Goal: Information Seeking & Learning: Learn about a topic

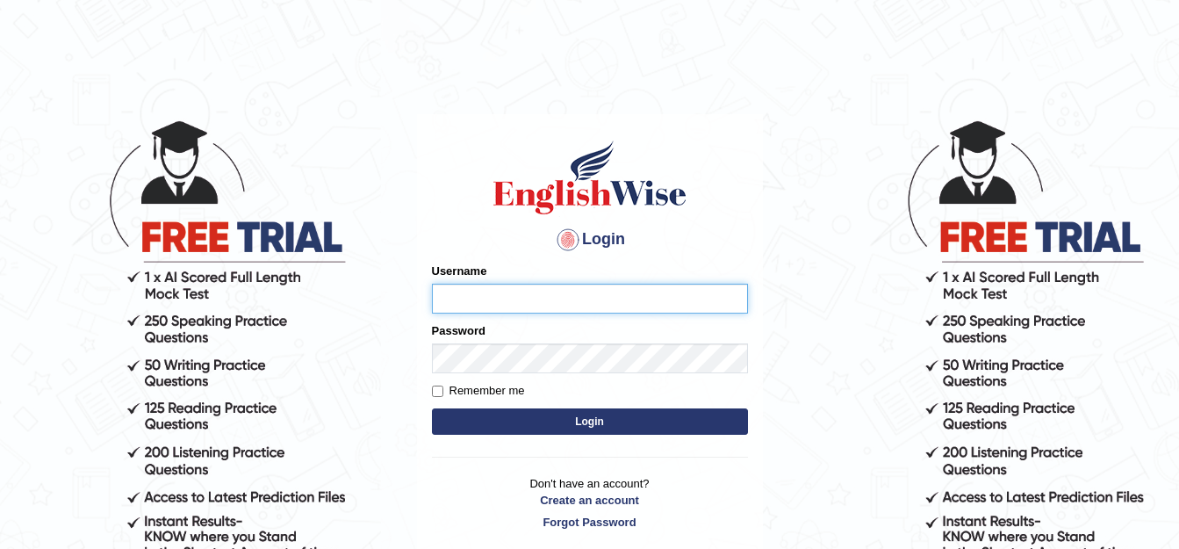
type input "sanjog1985"
click at [547, 418] on button "Login" at bounding box center [590, 421] width 316 height 26
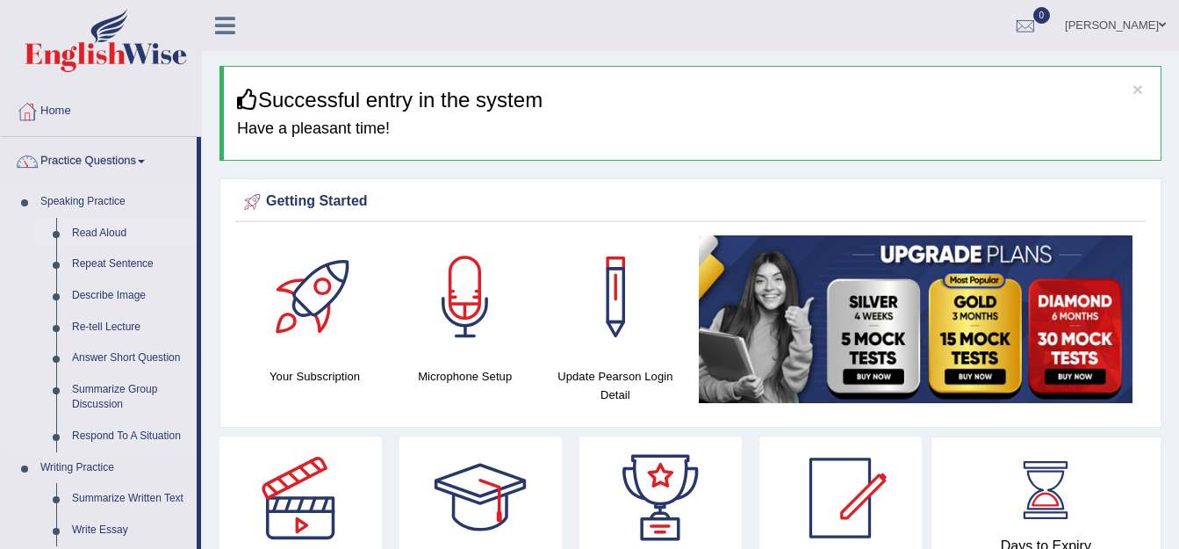
click at [89, 234] on link "Read Aloud" at bounding box center [130, 234] width 133 height 32
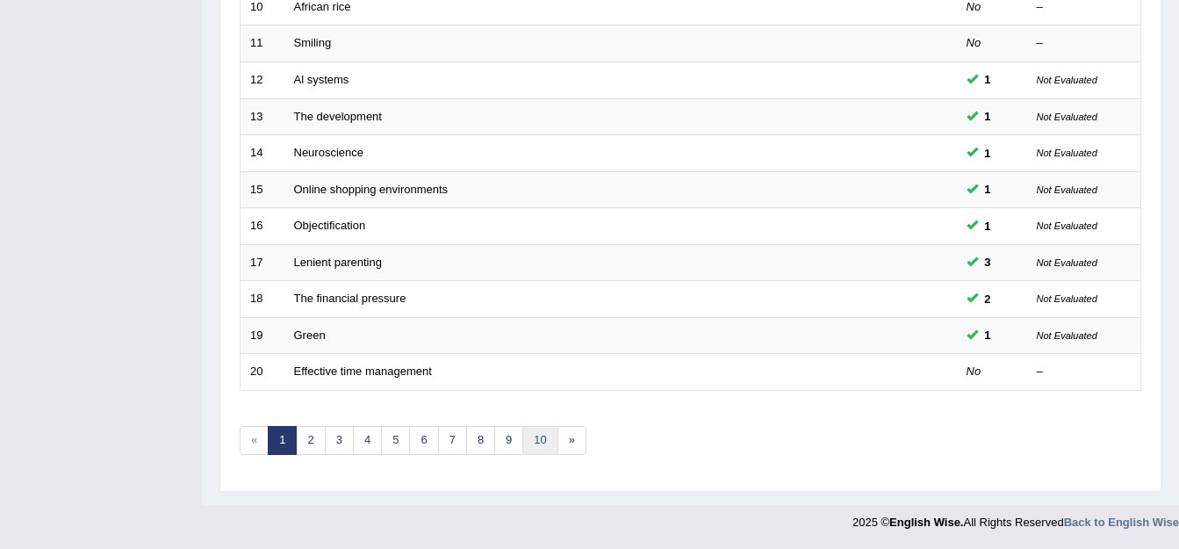
click at [538, 441] on link "10" at bounding box center [539, 440] width 35 height 29
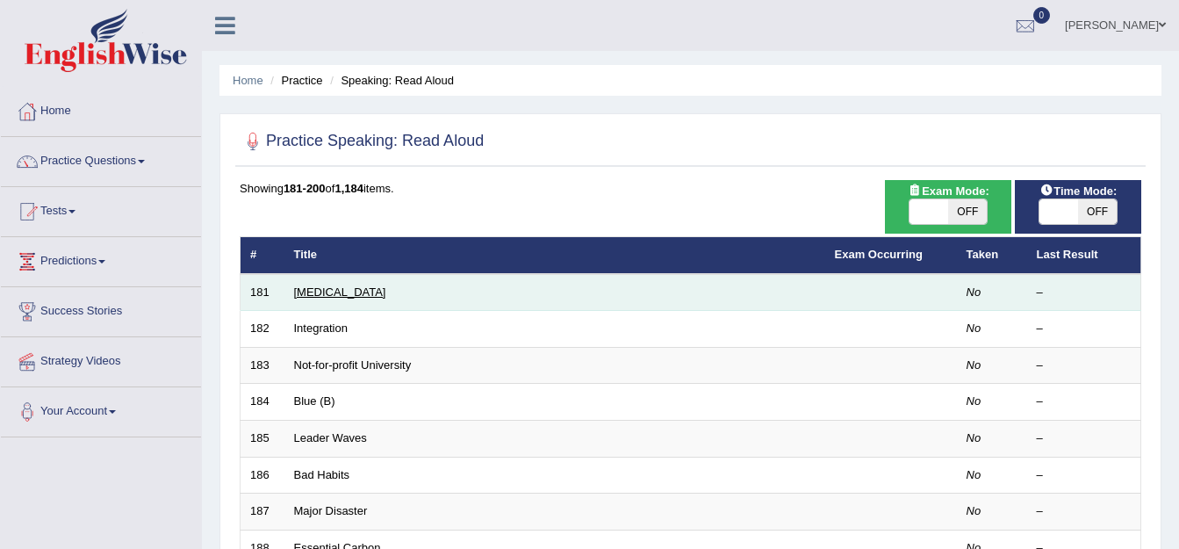
click at [329, 292] on link "[MEDICAL_DATA]" at bounding box center [340, 291] width 92 height 13
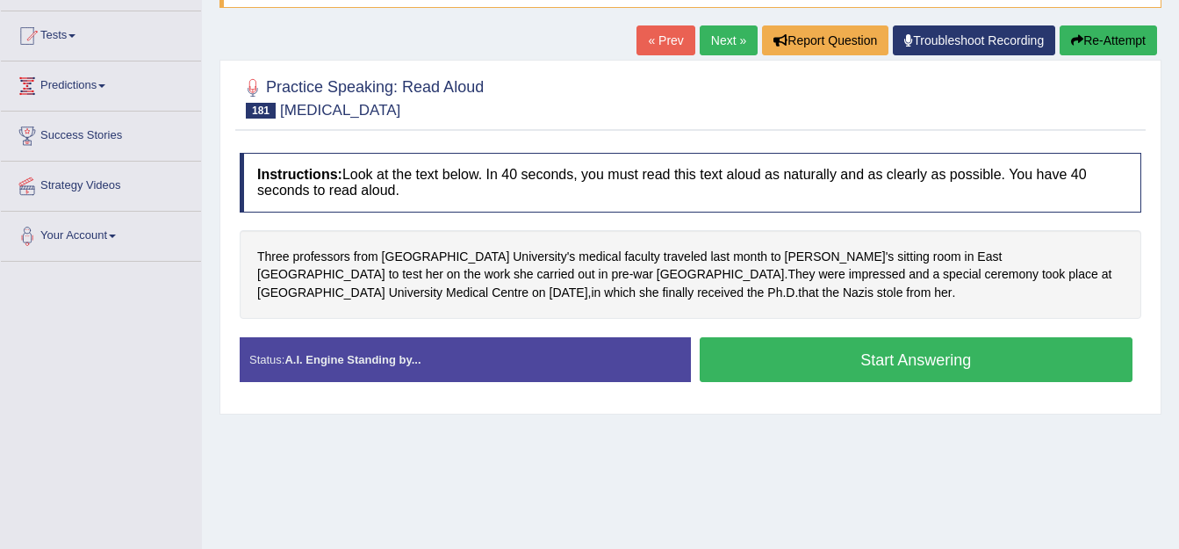
click at [817, 360] on button "Start Answering" at bounding box center [917, 359] width 434 height 45
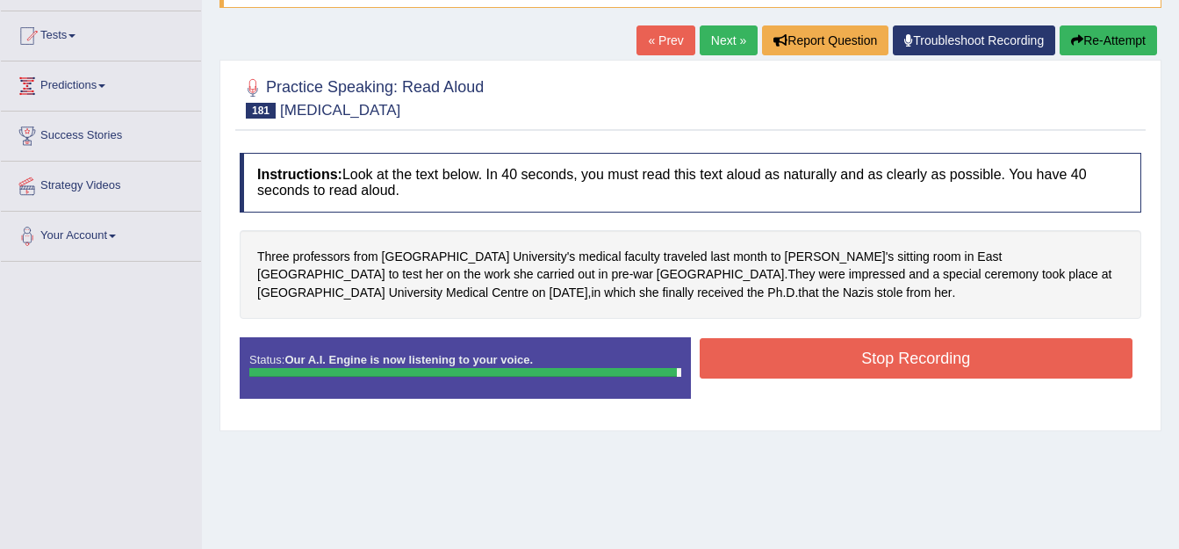
click at [811, 375] on button "Stop Recording" at bounding box center [917, 358] width 434 height 40
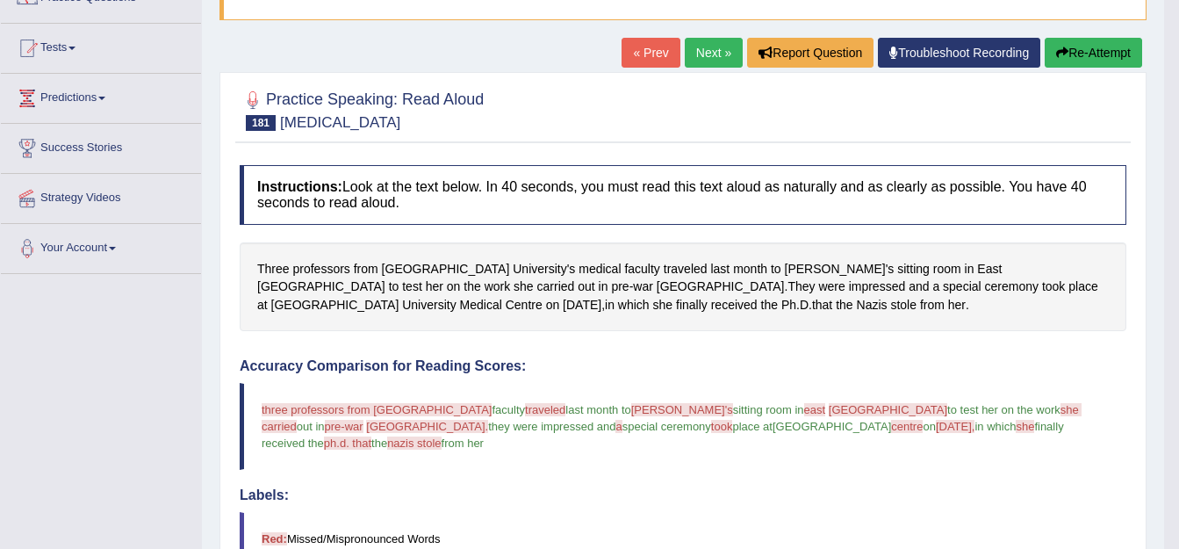
scroll to position [88, 0]
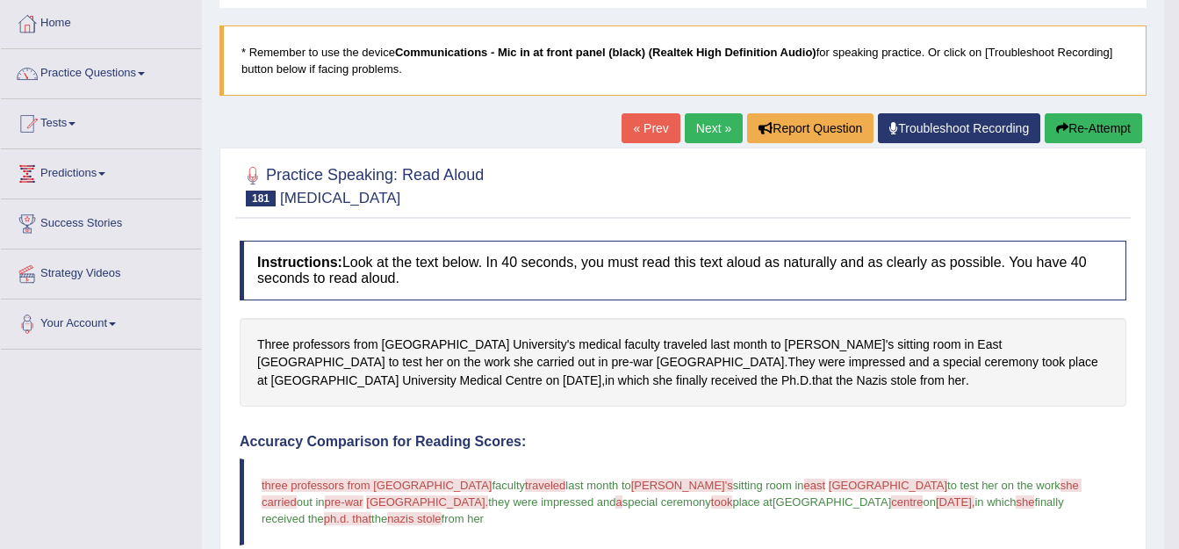
click at [649, 126] on link "« Prev" at bounding box center [651, 128] width 58 height 30
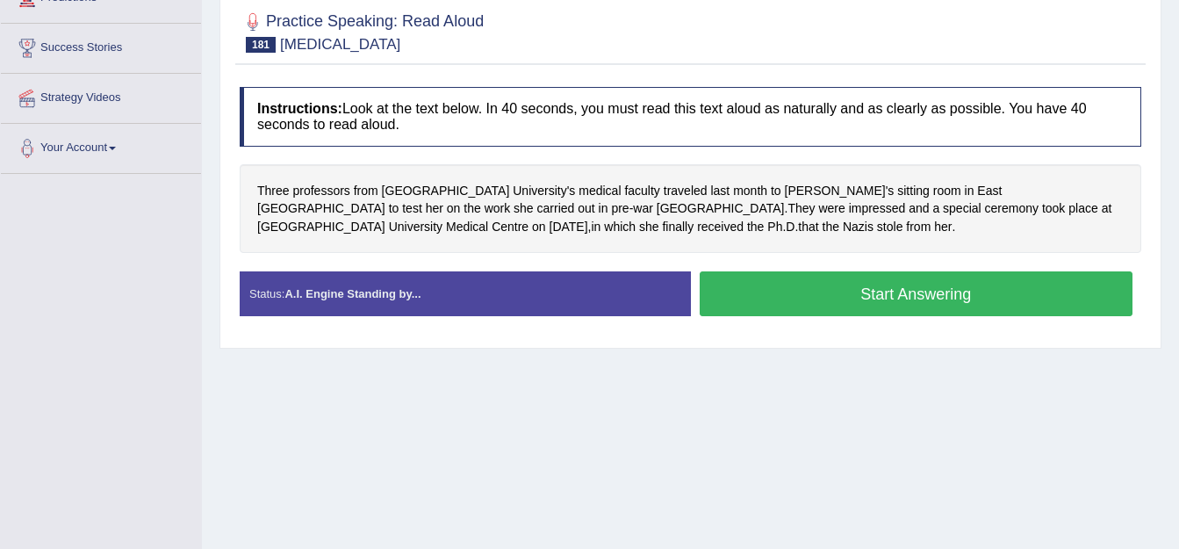
scroll to position [263, 0]
click at [755, 301] on button "Start Answering" at bounding box center [917, 293] width 434 height 45
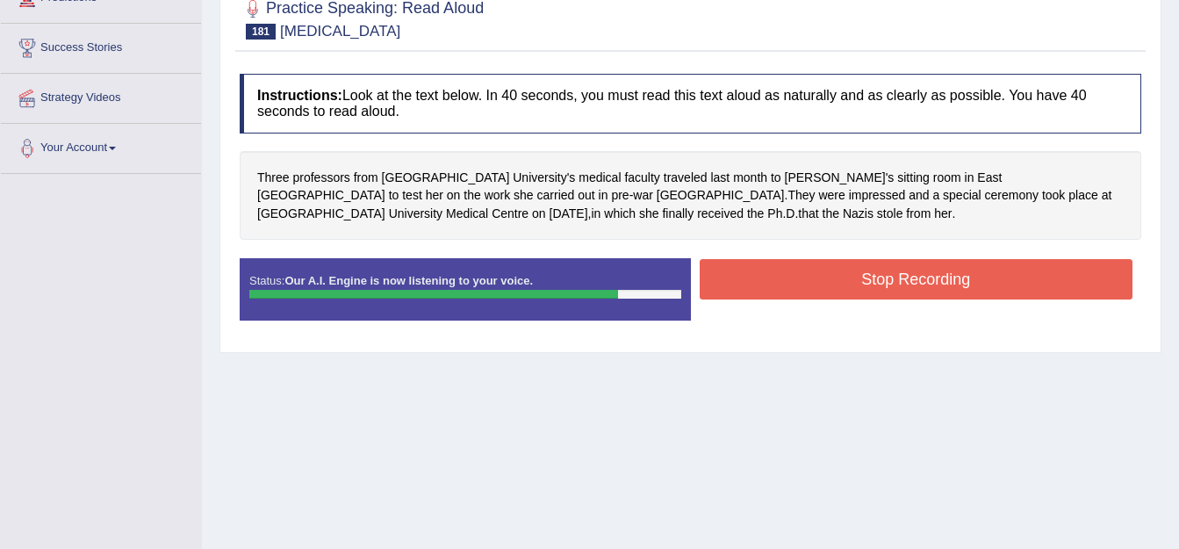
click at [788, 271] on button "Stop Recording" at bounding box center [917, 279] width 434 height 40
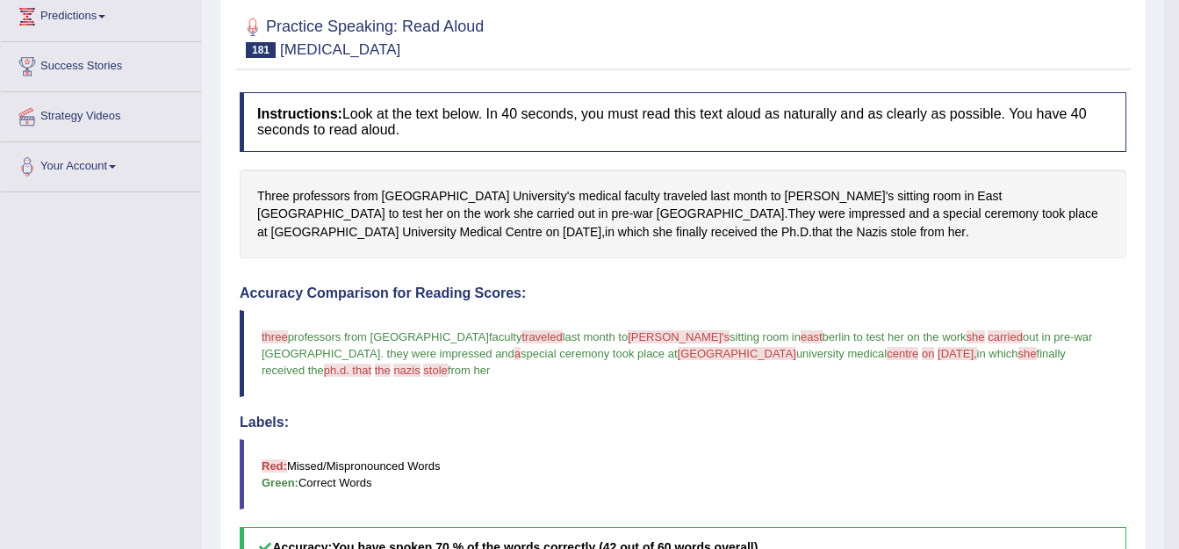
scroll to position [0, 0]
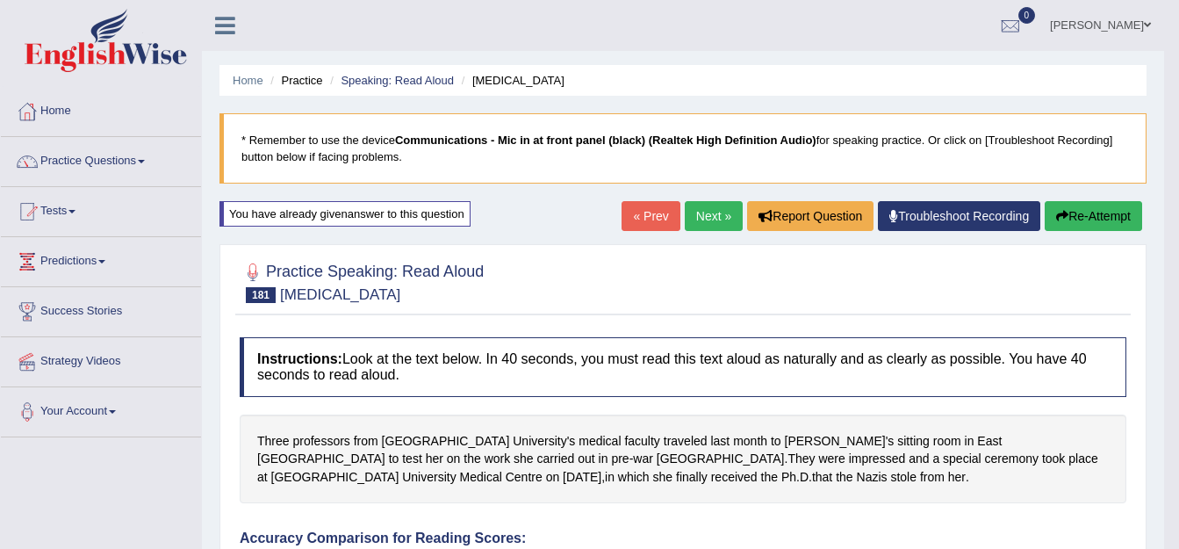
click at [646, 218] on link "« Prev" at bounding box center [651, 216] width 58 height 30
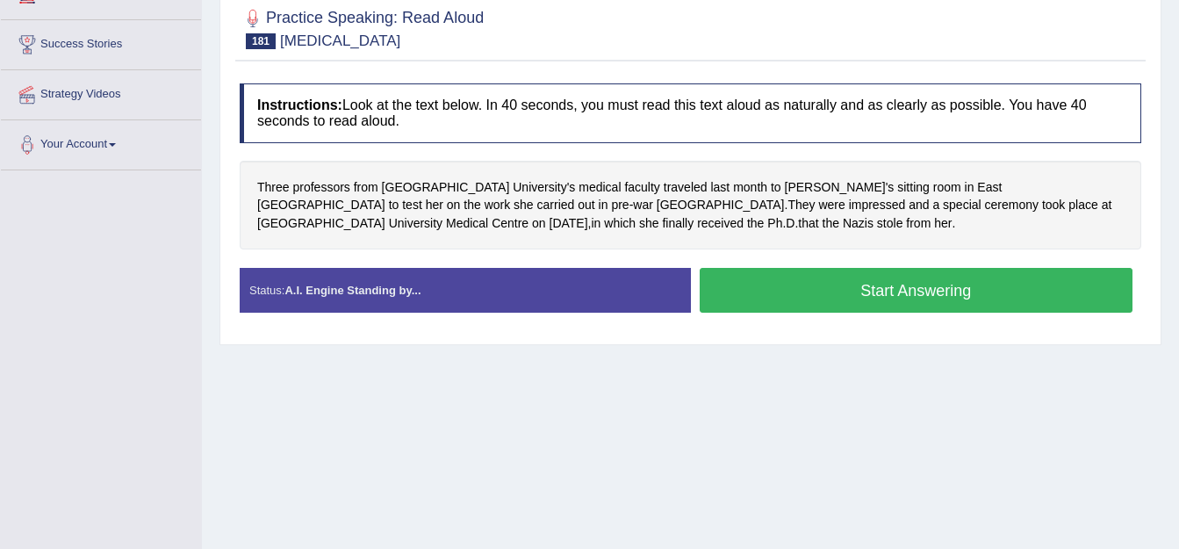
click at [707, 285] on button "Start Answering" at bounding box center [917, 290] width 434 height 45
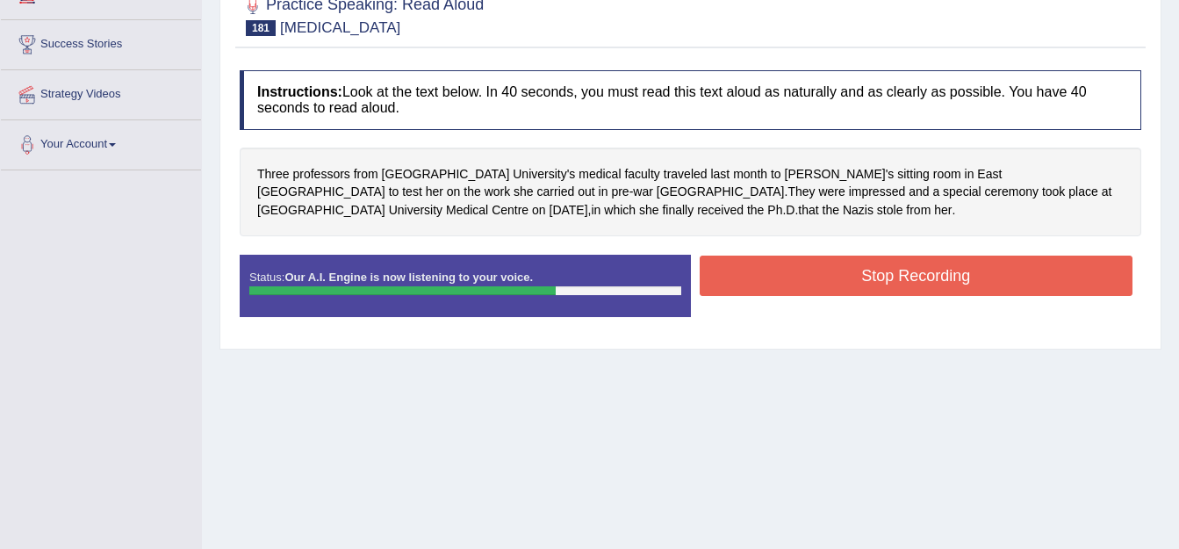
click at [751, 287] on button "Stop Recording" at bounding box center [917, 276] width 434 height 40
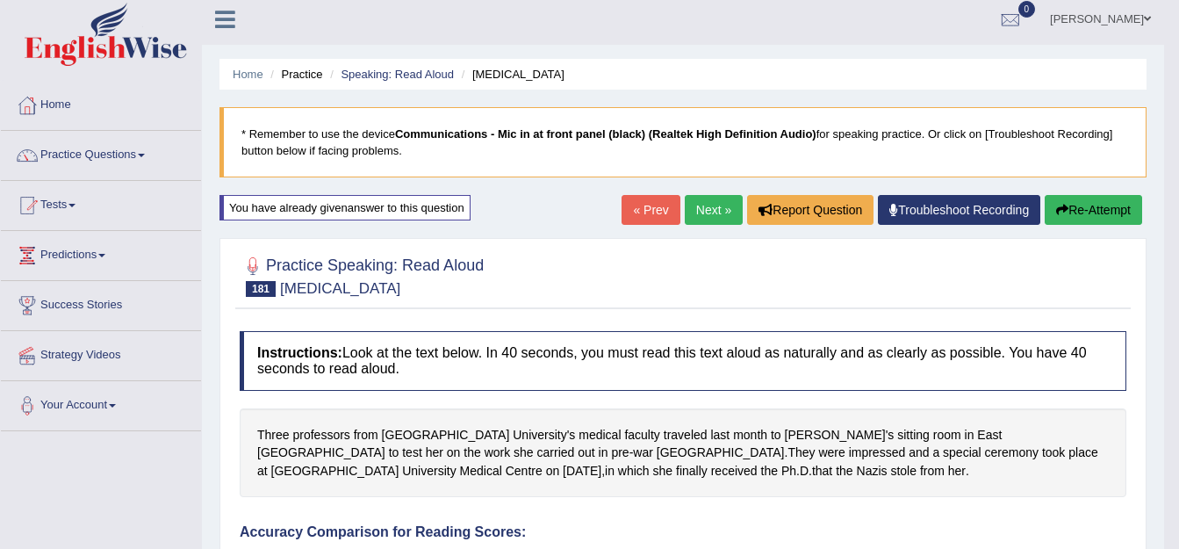
scroll to position [4, 0]
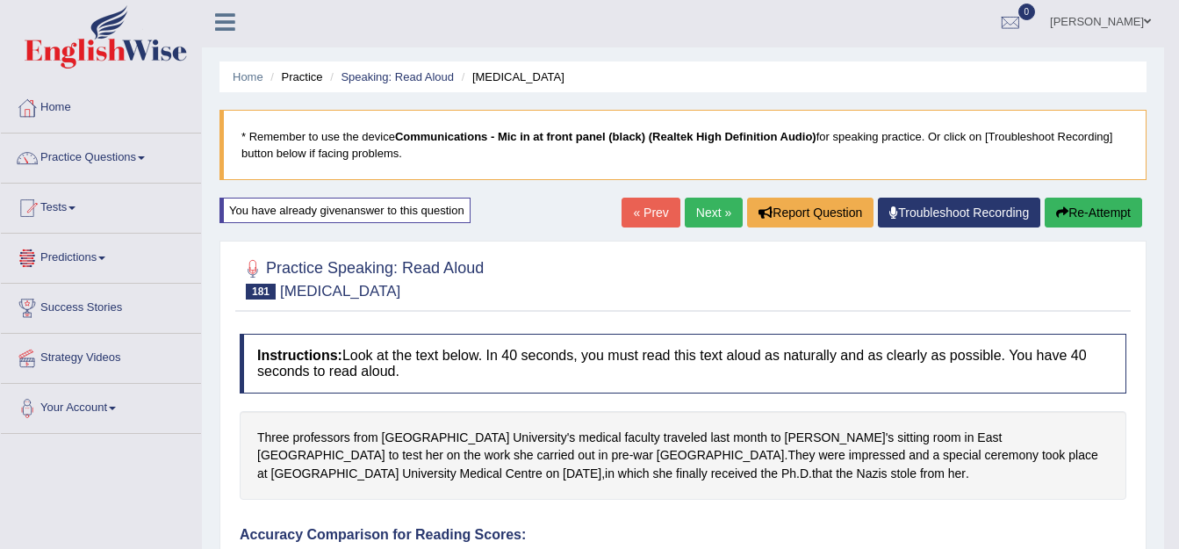
click at [701, 215] on link "Next »" at bounding box center [714, 213] width 58 height 30
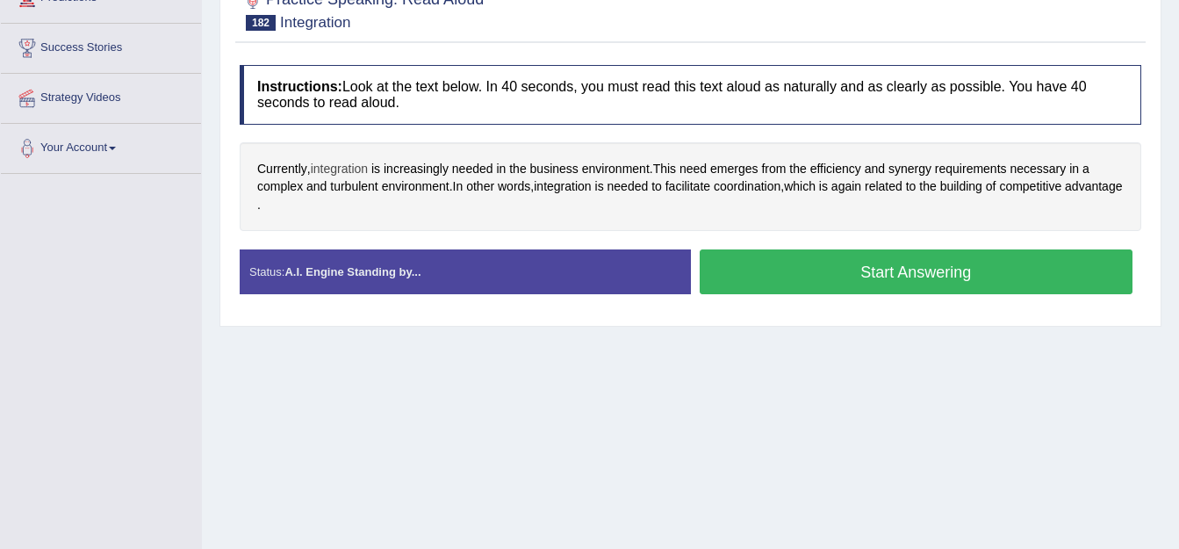
scroll to position [263, 0]
click at [884, 269] on button "Start Answering" at bounding box center [917, 271] width 434 height 45
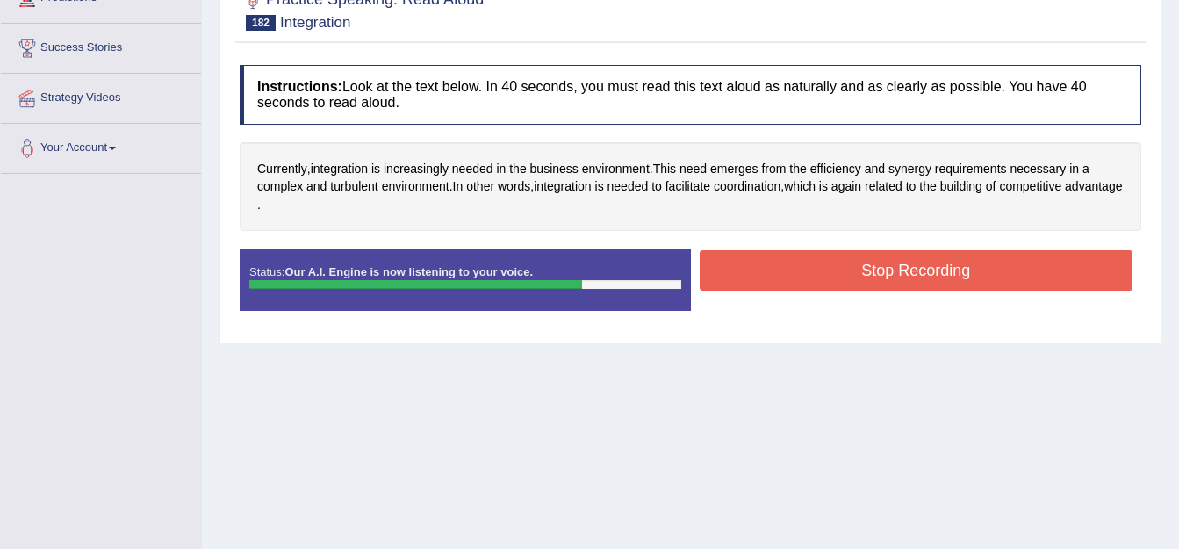
click at [912, 277] on button "Stop Recording" at bounding box center [917, 270] width 434 height 40
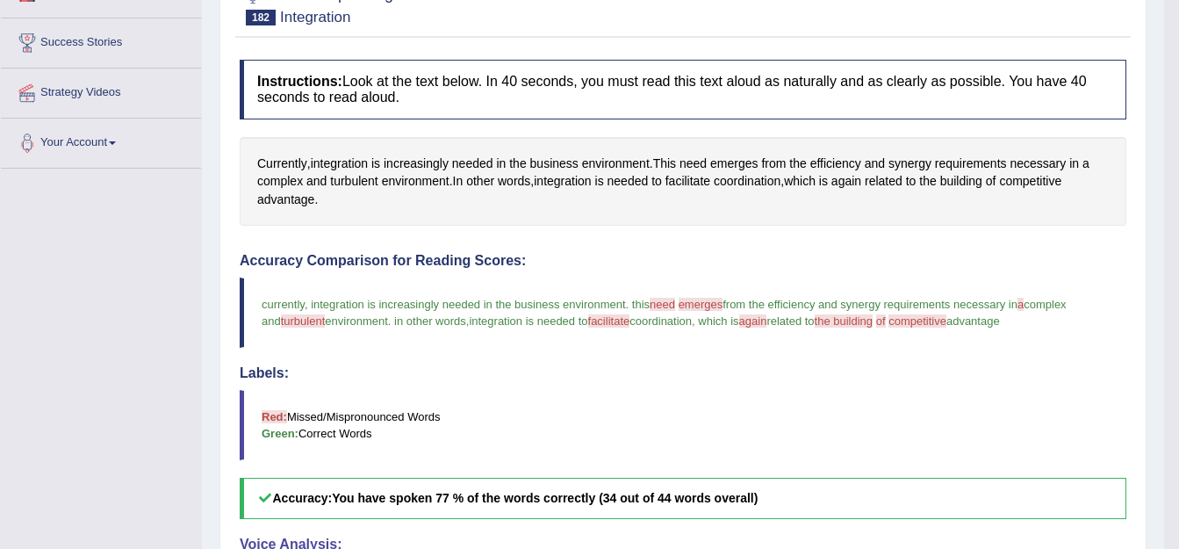
scroll to position [31, 0]
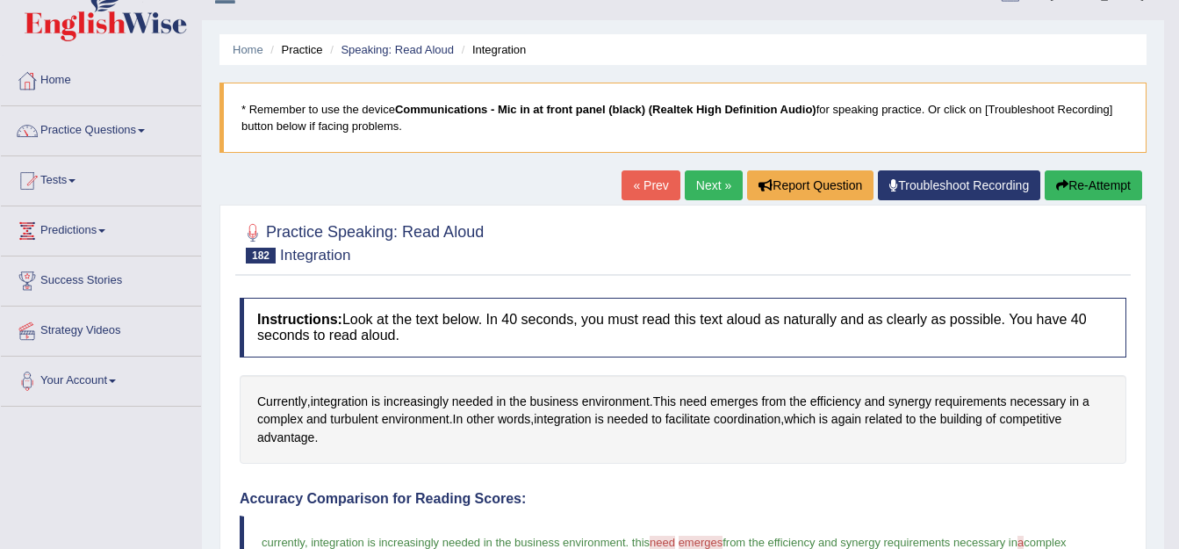
click at [654, 181] on link "« Prev" at bounding box center [651, 185] width 58 height 30
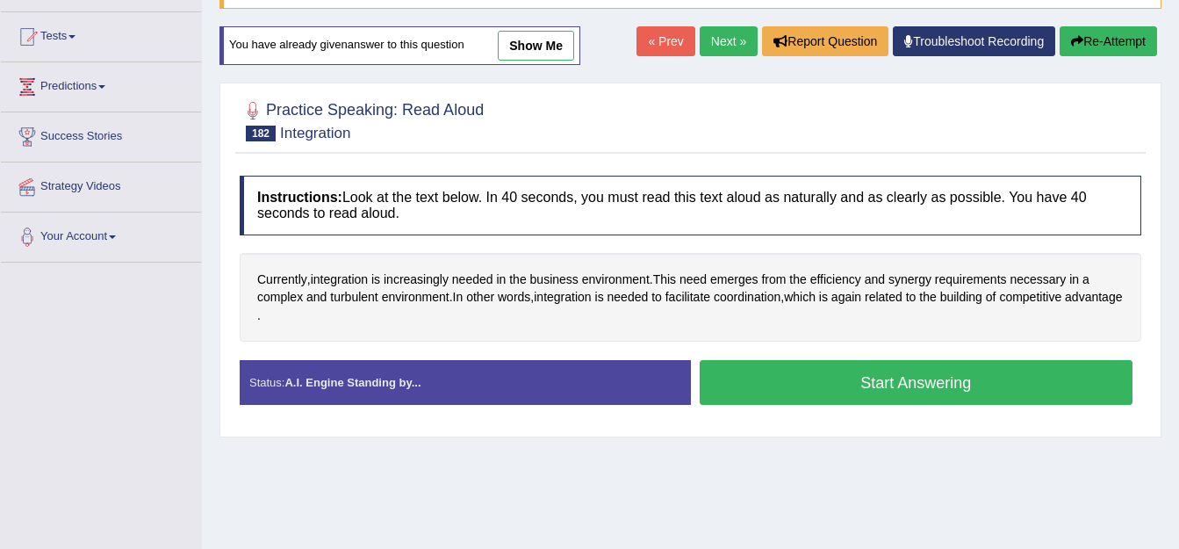
scroll to position [263, 0]
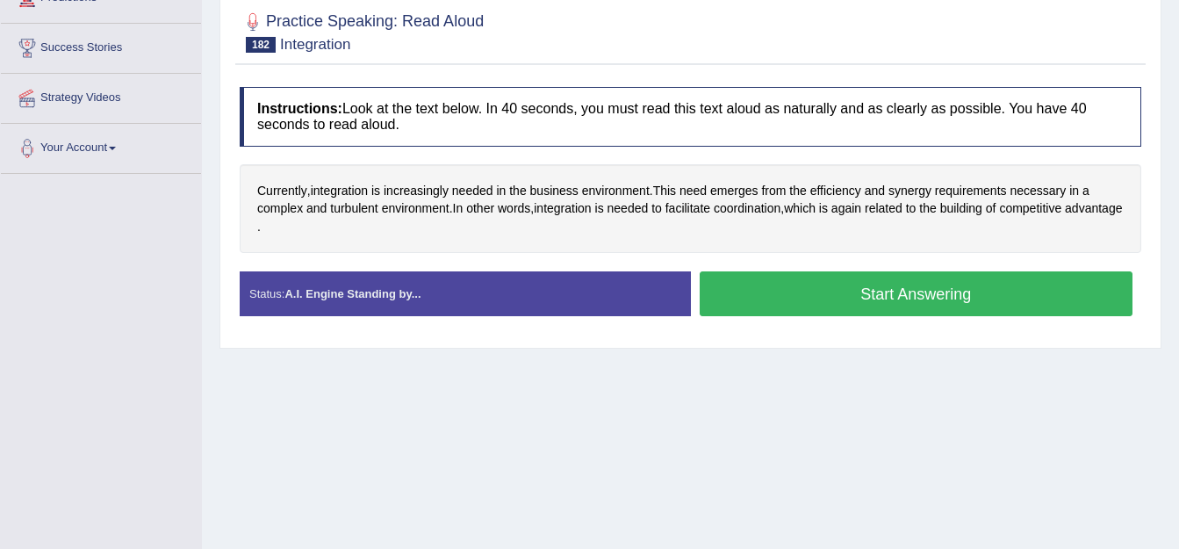
click at [815, 299] on button "Start Answering" at bounding box center [917, 293] width 434 height 45
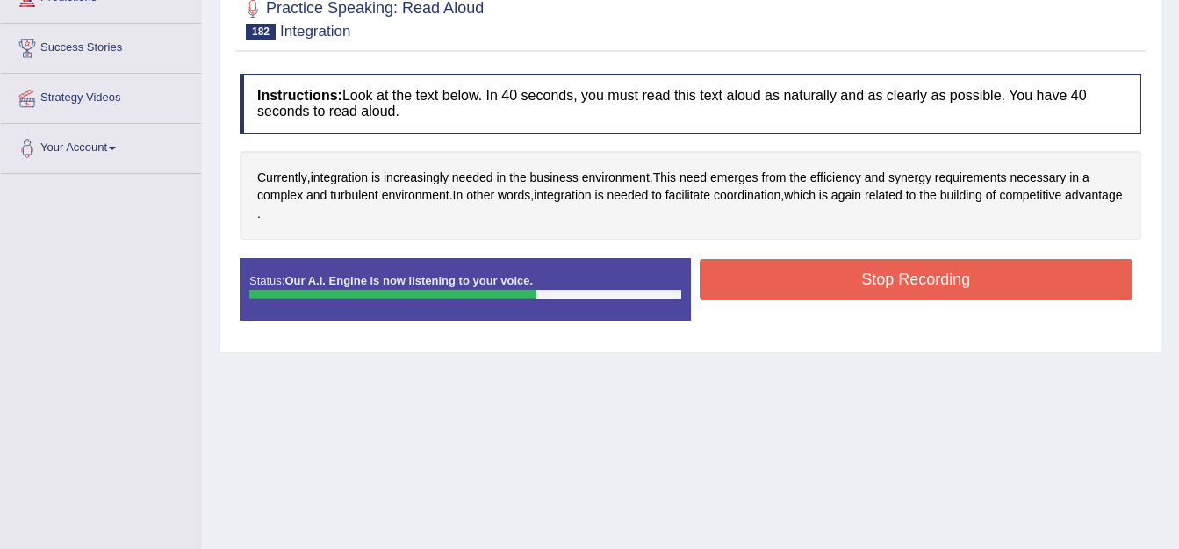
click at [868, 282] on button "Stop Recording" at bounding box center [917, 279] width 434 height 40
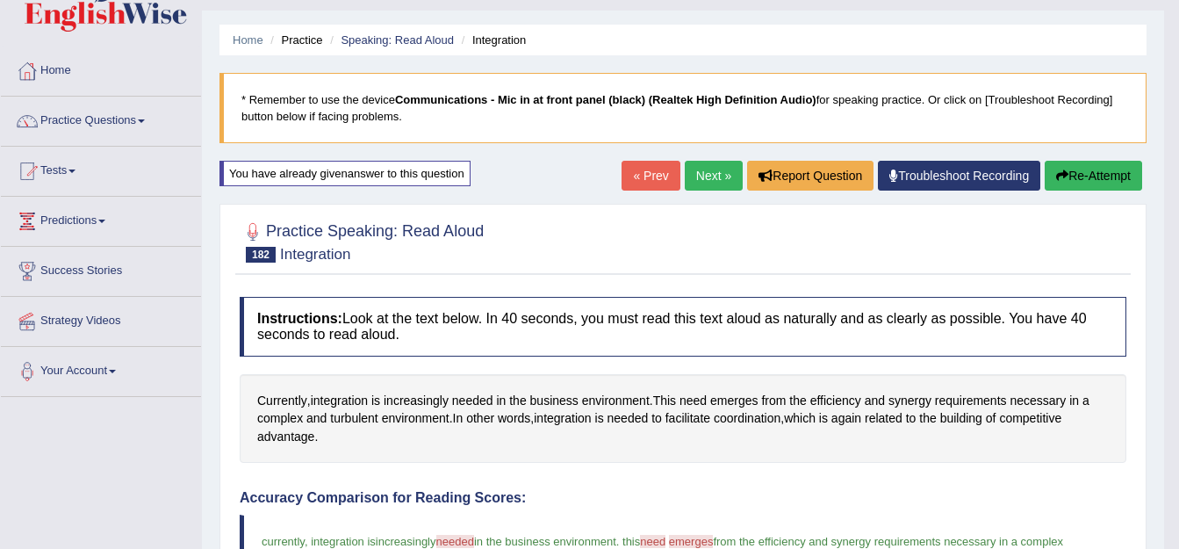
scroll to position [40, 0]
click at [705, 170] on link "Next »" at bounding box center [714, 177] width 58 height 30
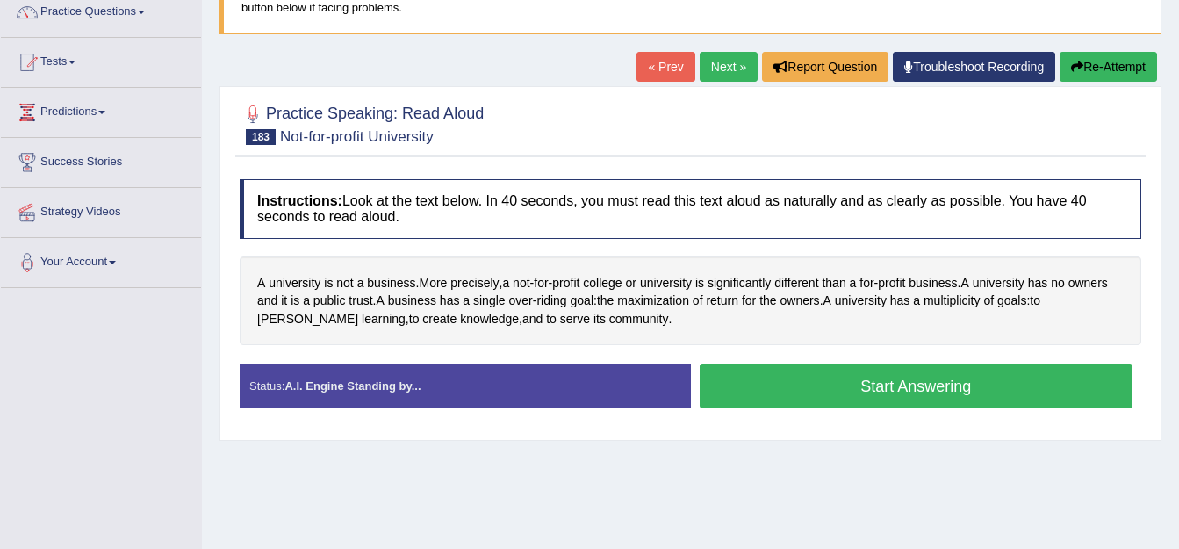
scroll to position [176, 0]
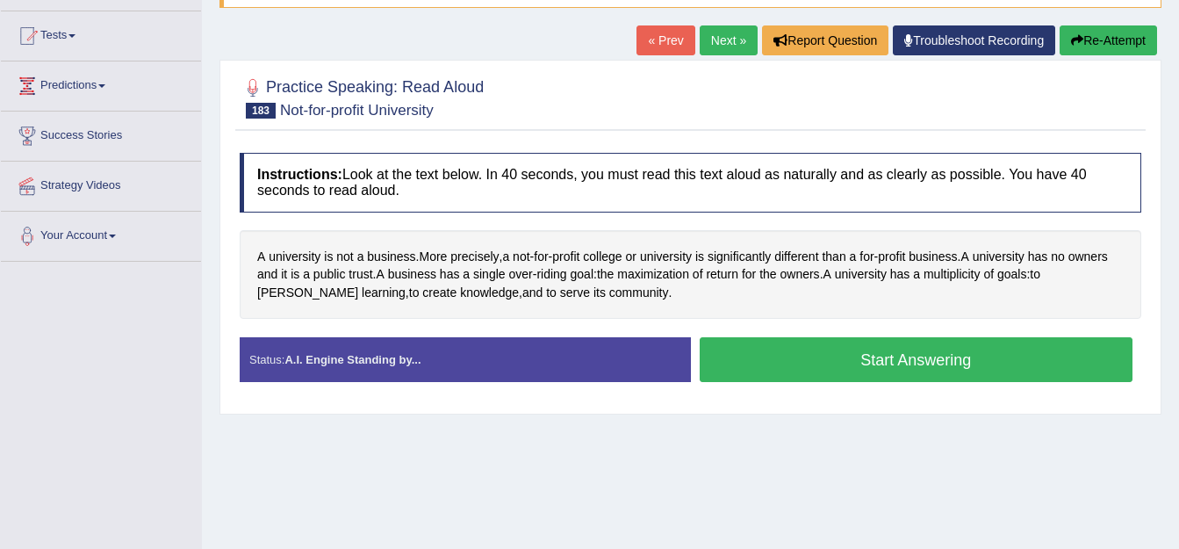
drag, startPoint x: 734, startPoint y: 357, endPoint x: 673, endPoint y: 359, distance: 60.6
click at [731, 358] on button "Start Answering" at bounding box center [917, 359] width 434 height 45
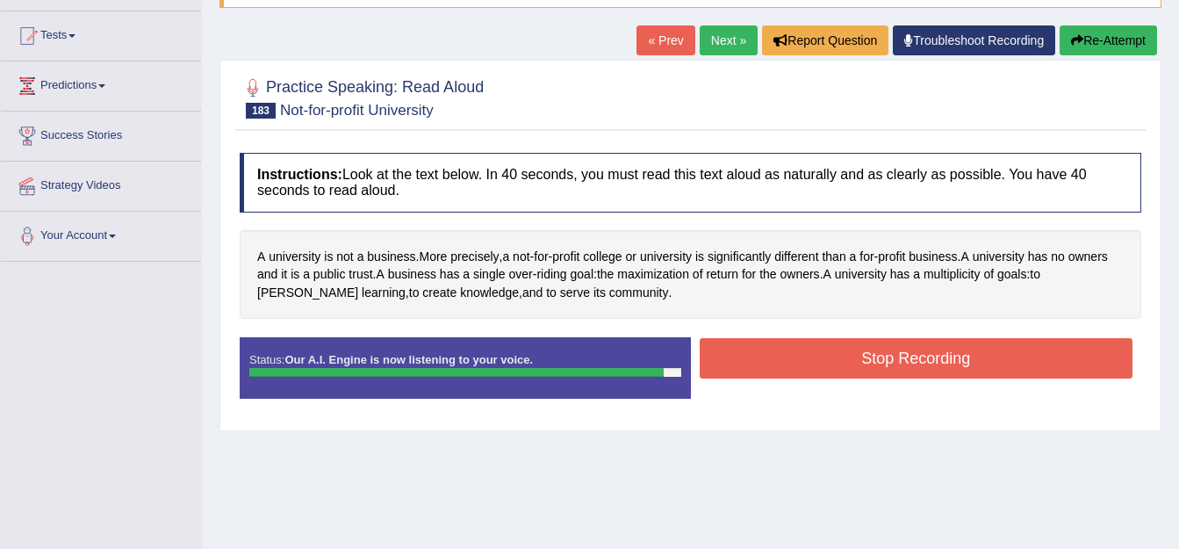
click at [803, 346] on button "Stop Recording" at bounding box center [917, 358] width 434 height 40
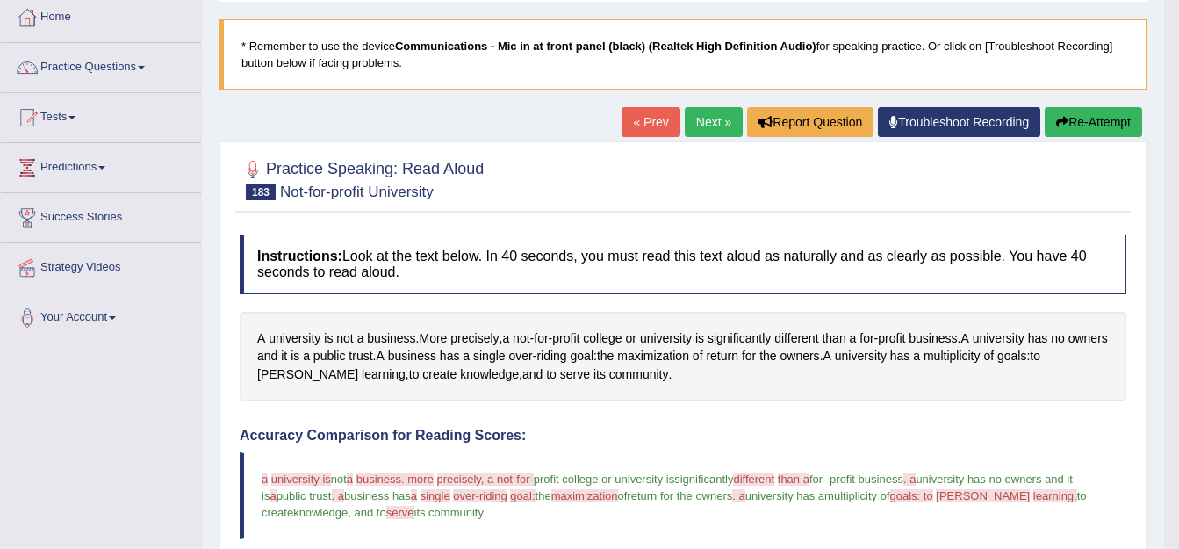
scroll to position [0, 0]
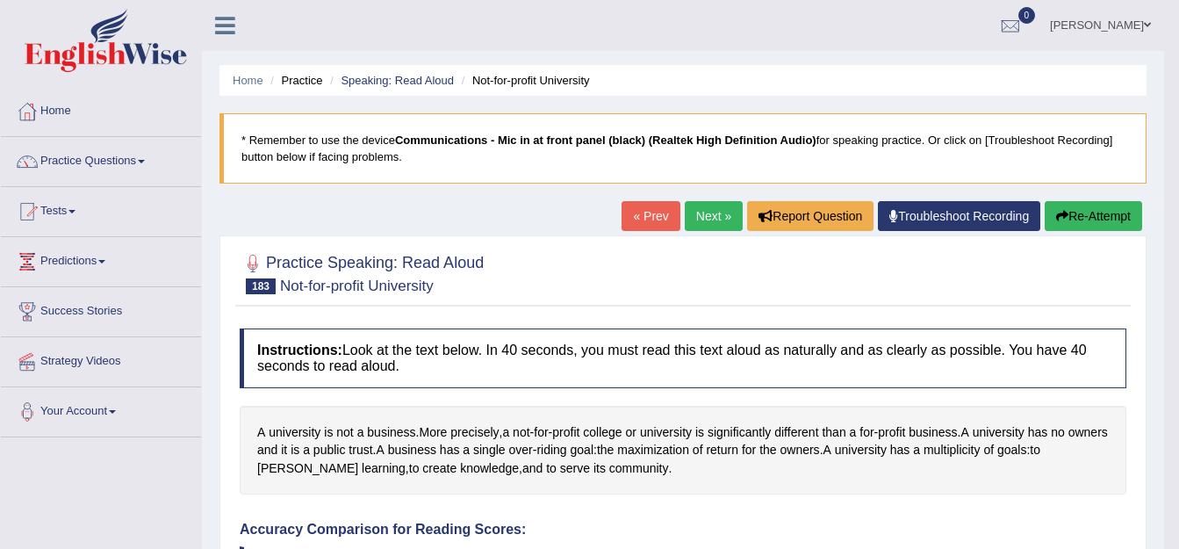
click at [638, 216] on link "« Prev" at bounding box center [651, 216] width 58 height 30
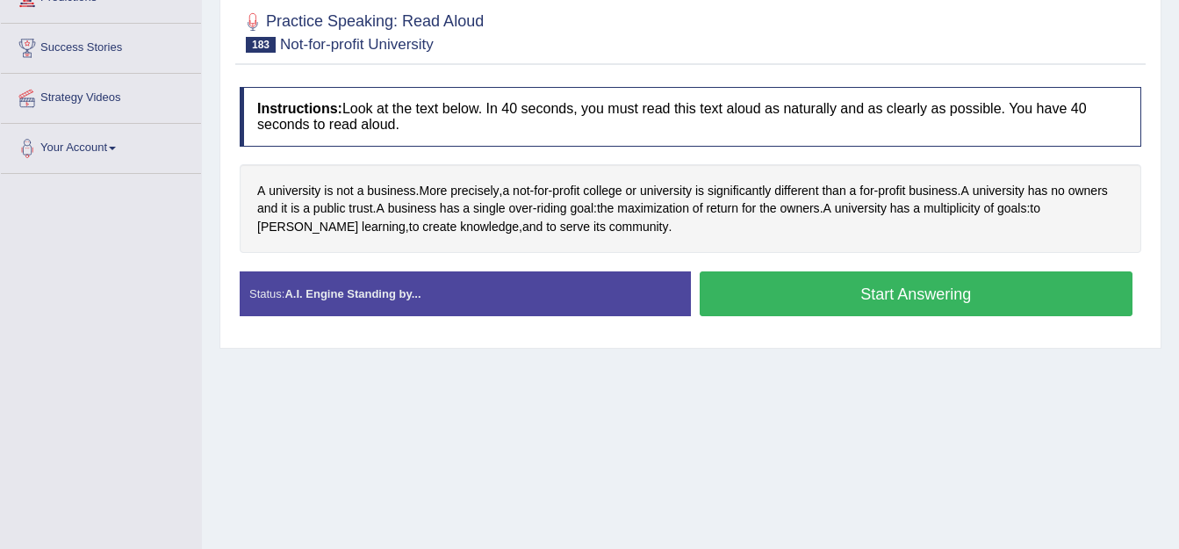
click at [788, 292] on button "Start Answering" at bounding box center [917, 293] width 434 height 45
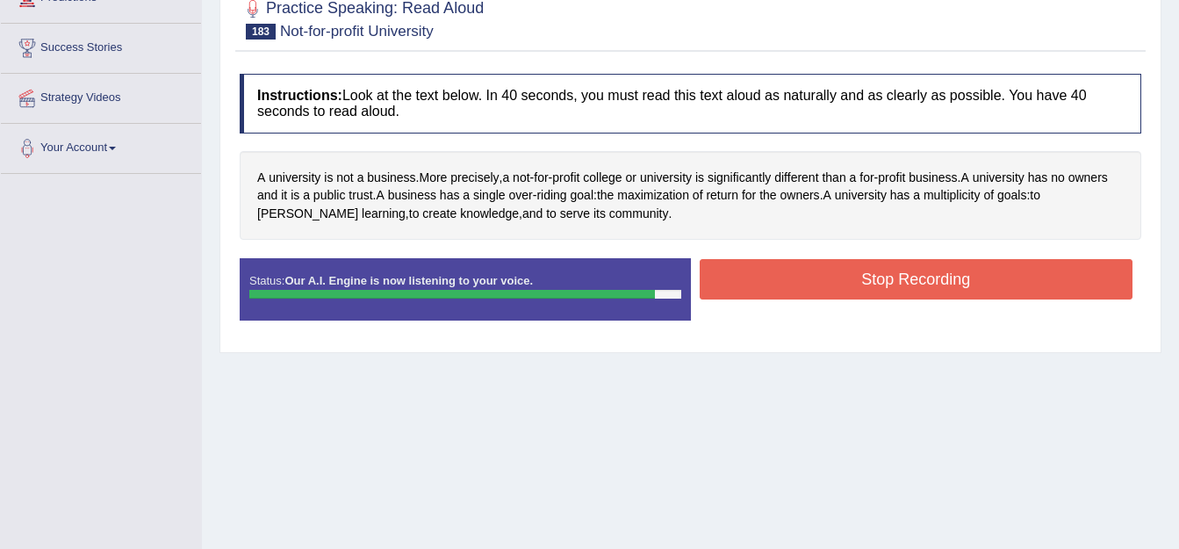
click at [747, 279] on button "Stop Recording" at bounding box center [917, 279] width 434 height 40
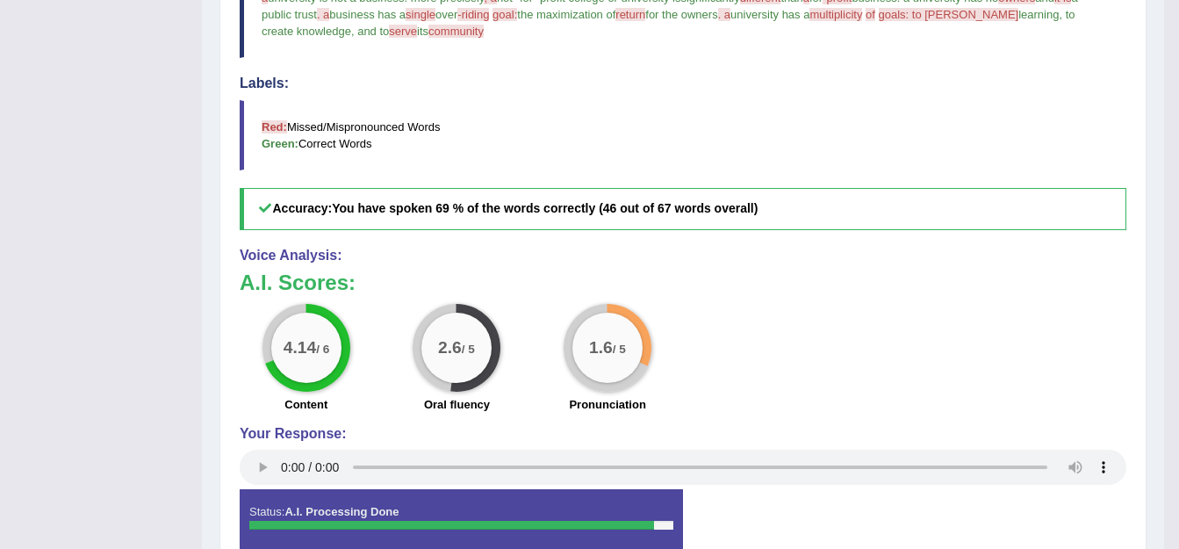
scroll to position [408, 0]
